Goal: Information Seeking & Learning: Learn about a topic

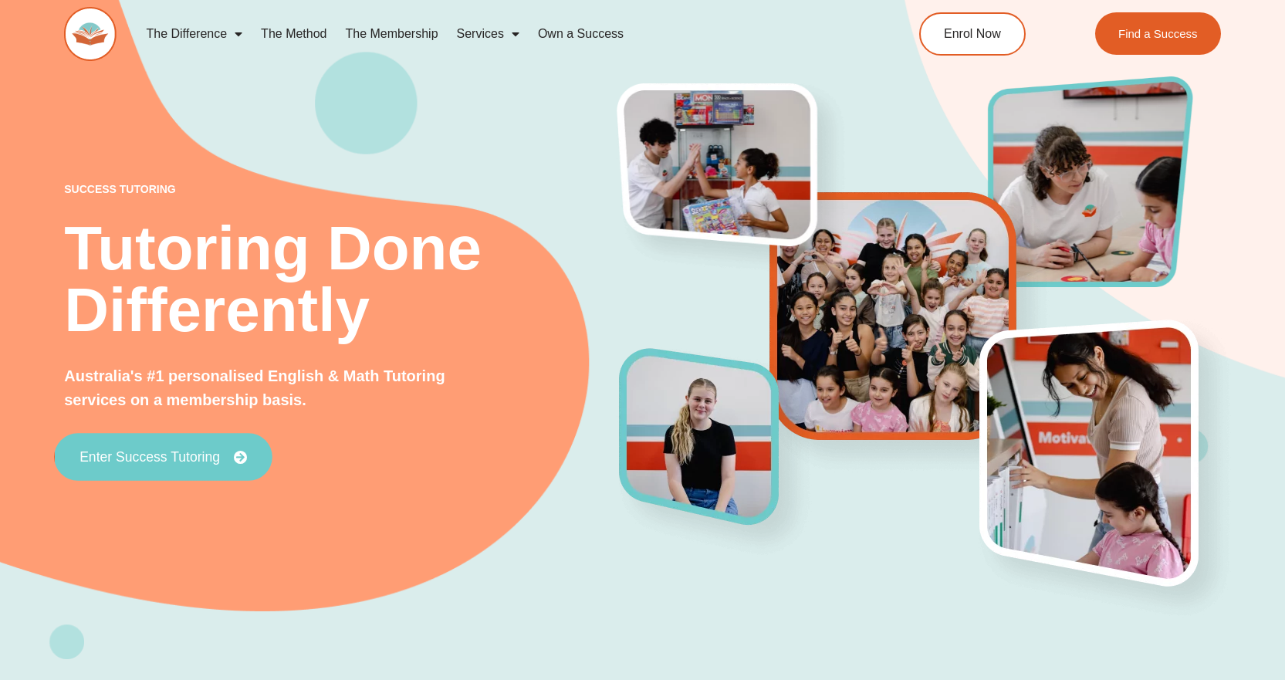
click at [164, 462] on span "Enter Success Tutoring" at bounding box center [150, 457] width 140 height 14
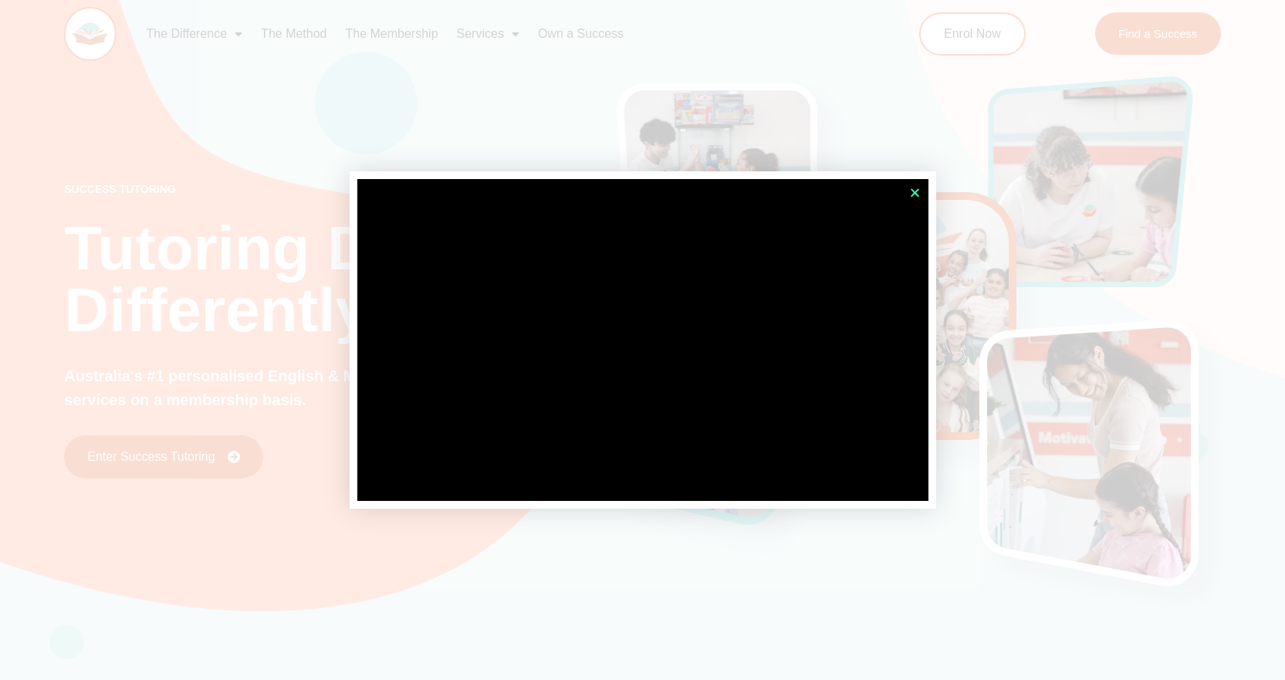
click at [917, 191] on icon "Close" at bounding box center [915, 193] width 12 height 12
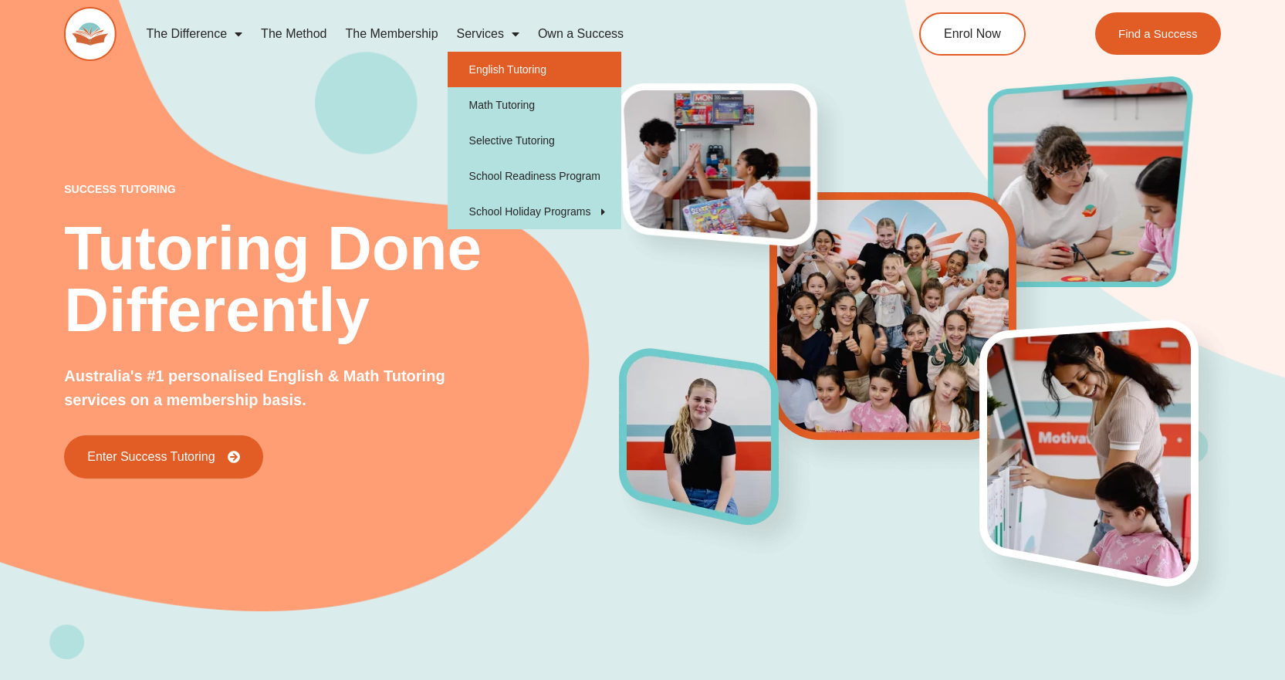
click at [510, 66] on link "English Tutoring" at bounding box center [535, 70] width 174 height 36
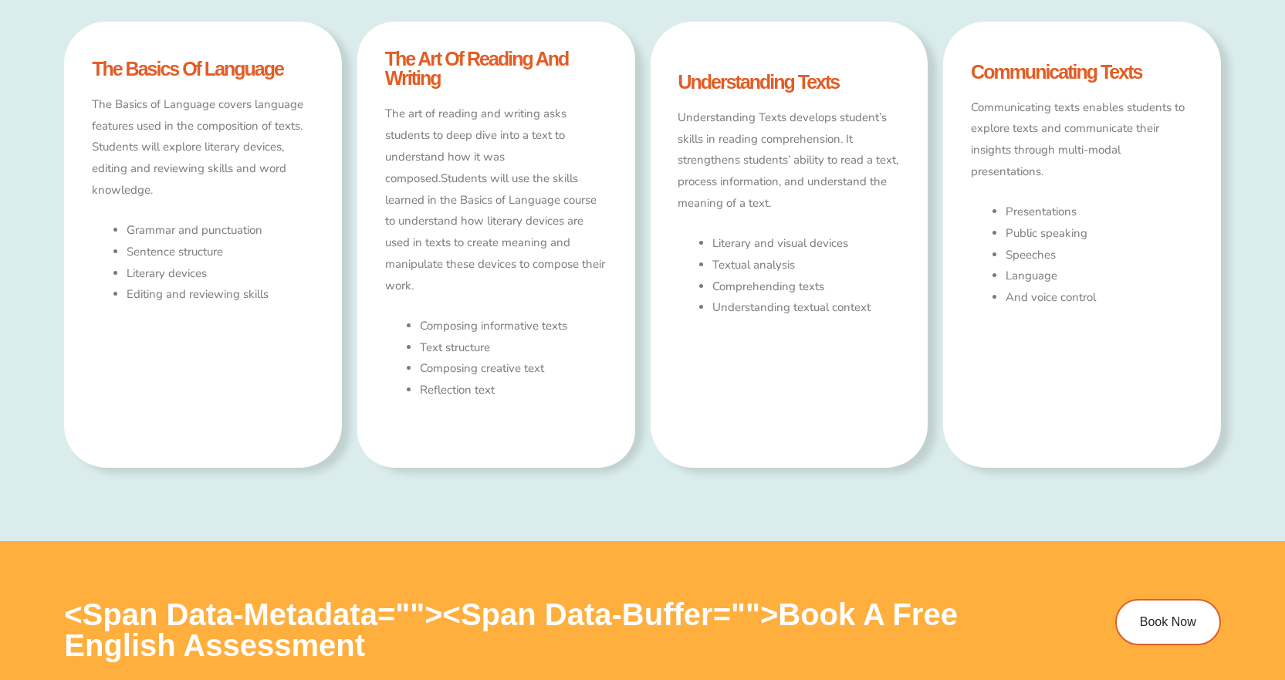
type input "*"
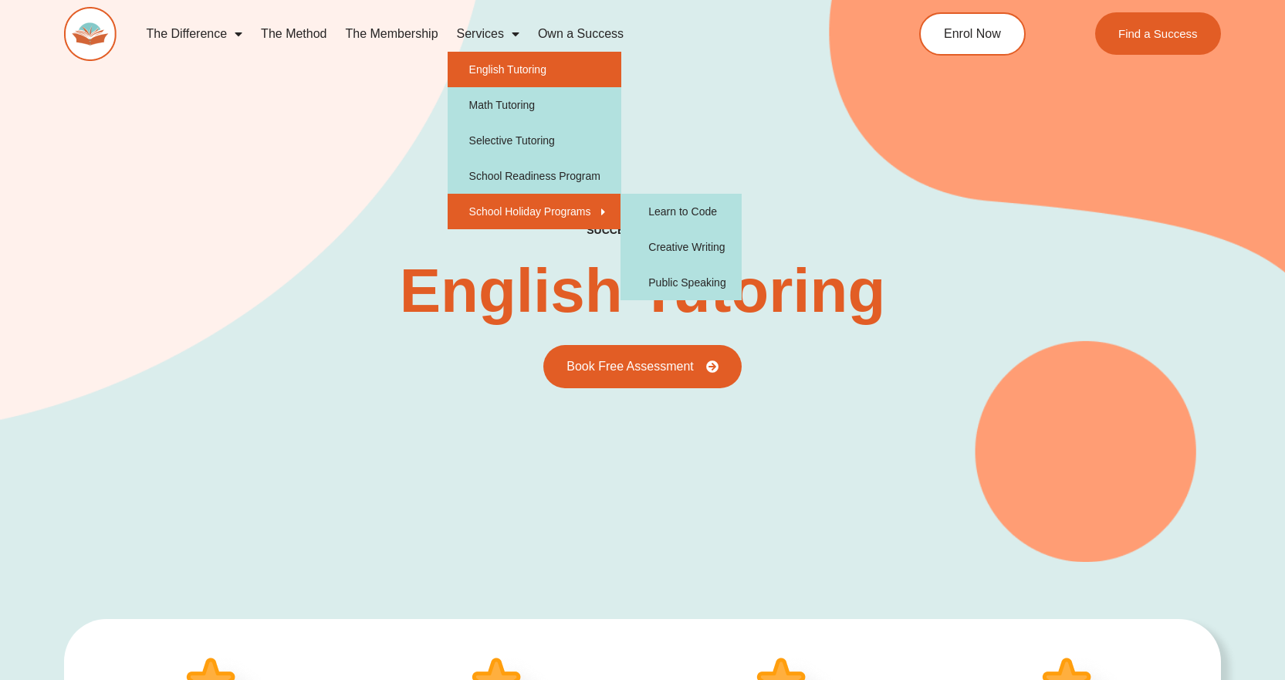
click at [533, 205] on link "School Holiday Programs" at bounding box center [535, 212] width 174 height 36
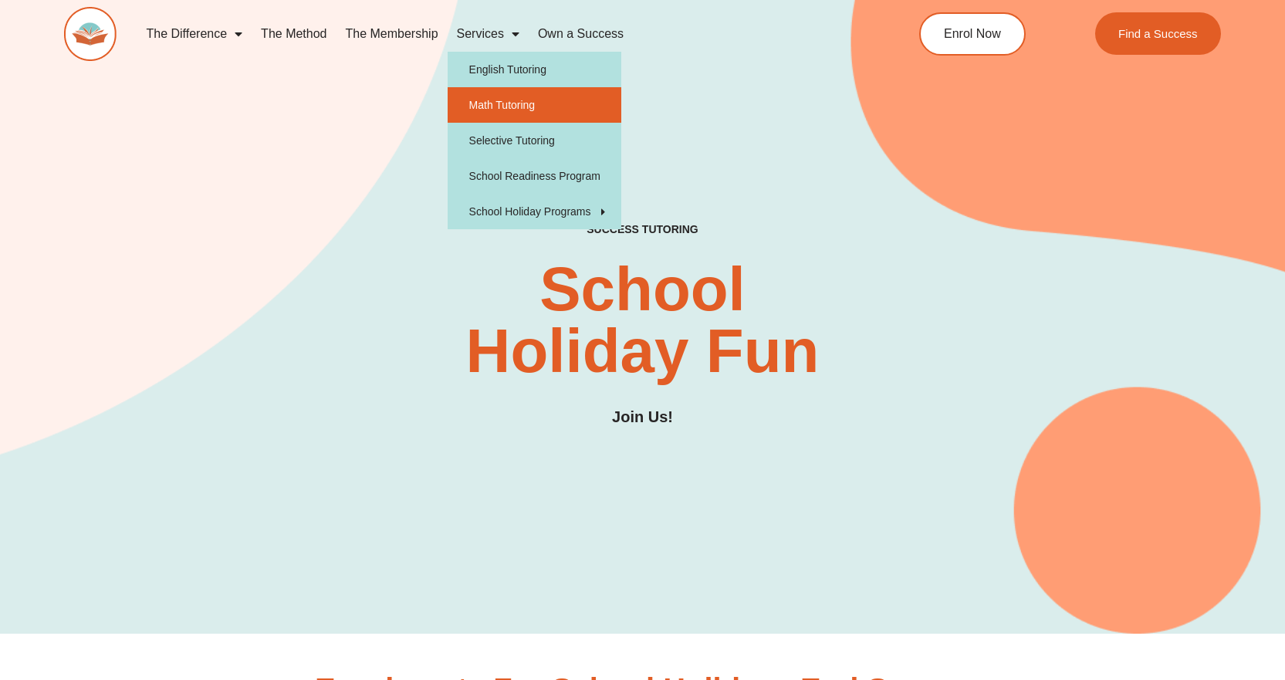
click at [492, 99] on link "Math Tutoring" at bounding box center [535, 105] width 174 height 36
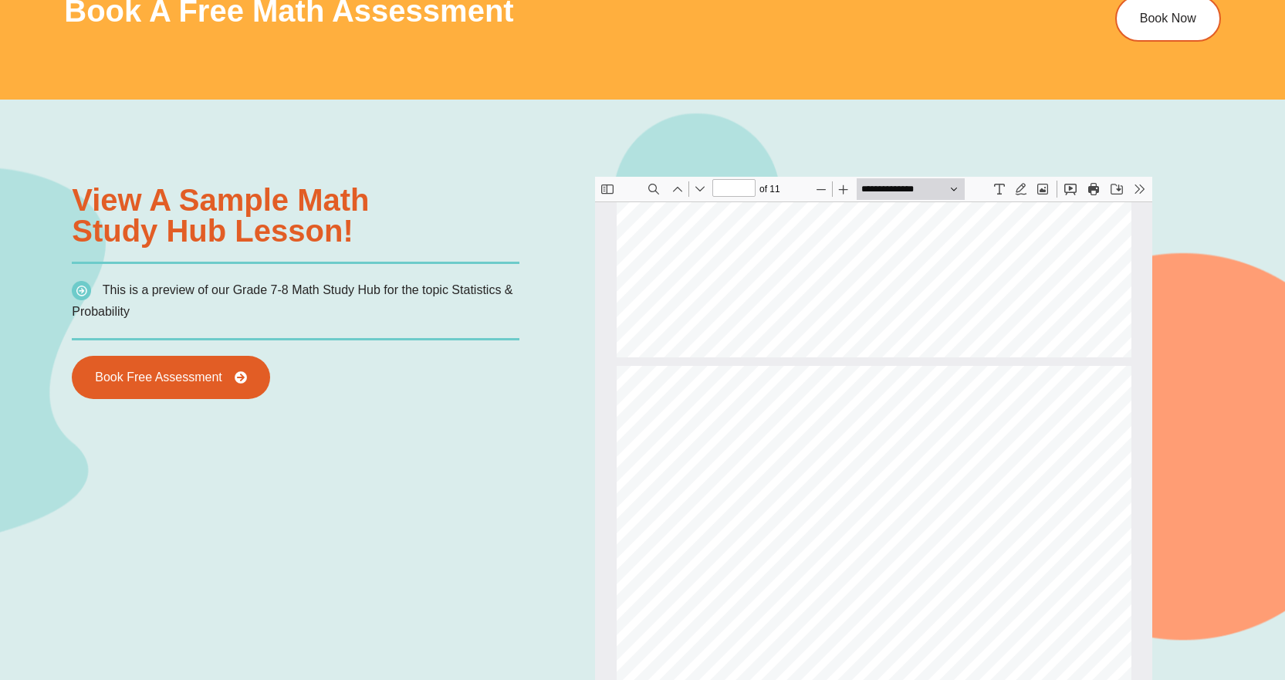
scroll to position [1552, 0]
type input "*"
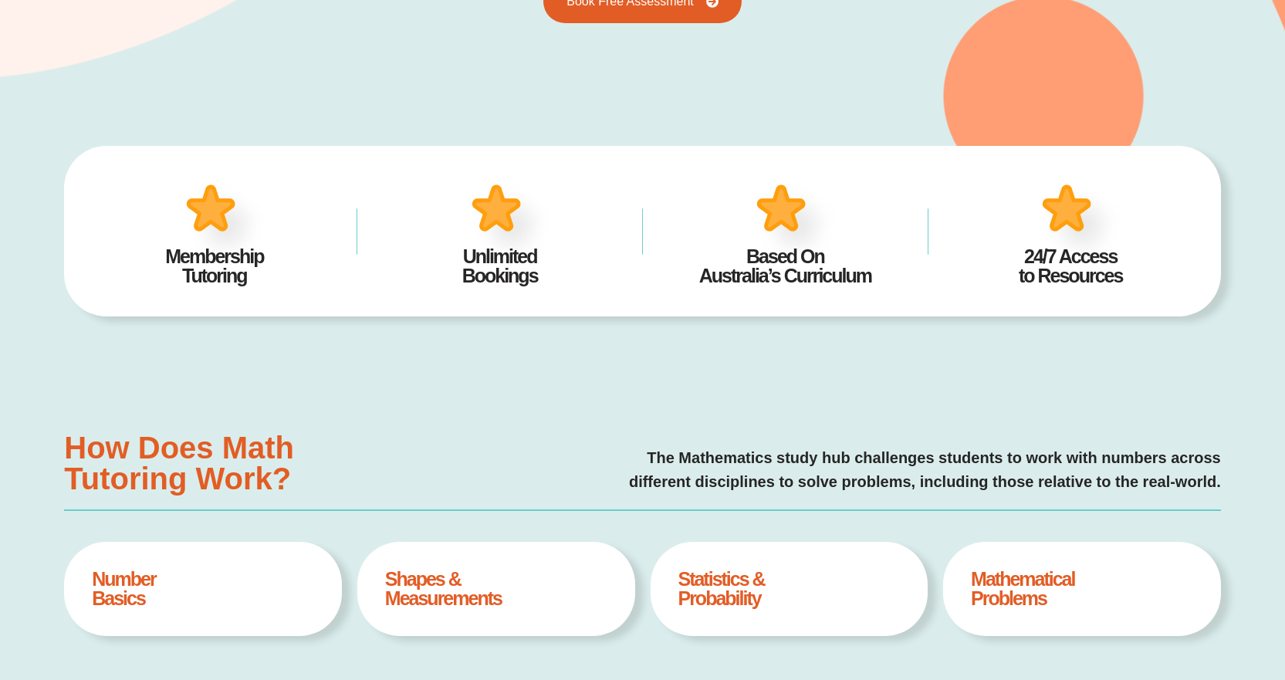
scroll to position [0, 0]
